Goal: Transaction & Acquisition: Book appointment/travel/reservation

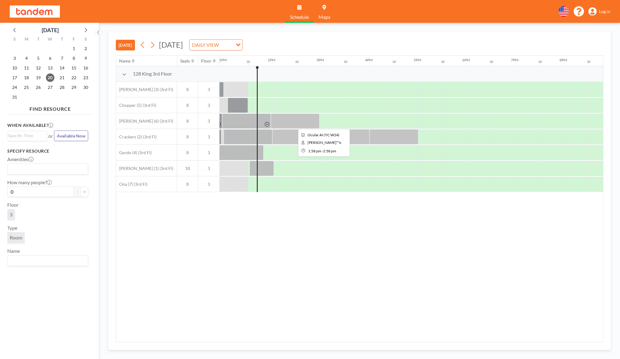
scroll to position [0, 632]
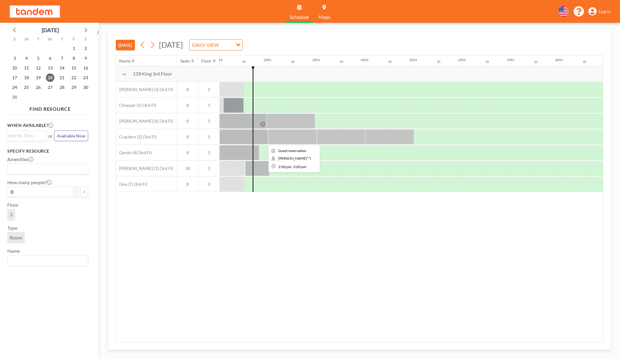
click at [275, 134] on div at bounding box center [292, 136] width 49 height 15
click at [315, 120] on div at bounding box center [316, 121] width 2 height 15
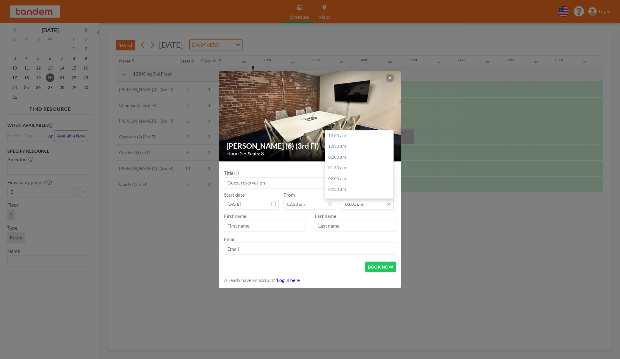
scroll to position [324, 0]
click at [356, 204] on input "03:00 pm" at bounding box center [368, 204] width 52 height 10
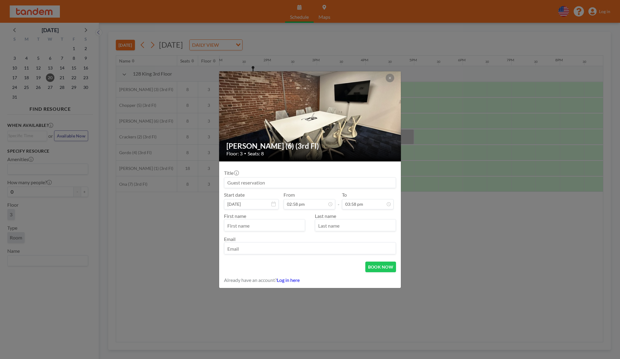
type input "03:58 pm"
click at [289, 184] on input at bounding box center [309, 183] width 171 height 10
type input "Ocular AI (YC W24)"
click at [270, 225] on input "text" at bounding box center [264, 226] width 80 height 10
type input "m"
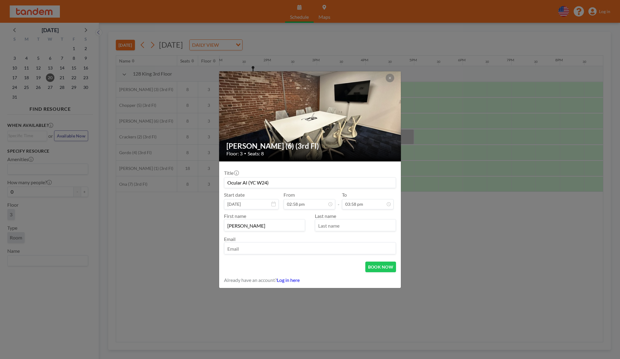
type input "[PERSON_NAME]"
type input "Moyo"
click at [260, 249] on input "email" at bounding box center [309, 249] width 171 height 10
type input "[PERSON_NAME][EMAIL_ADDRESS][DOMAIN_NAME]"
click at [370, 266] on button "BOOK NOW" at bounding box center [380, 267] width 31 height 11
